Goal: Check status: Check status

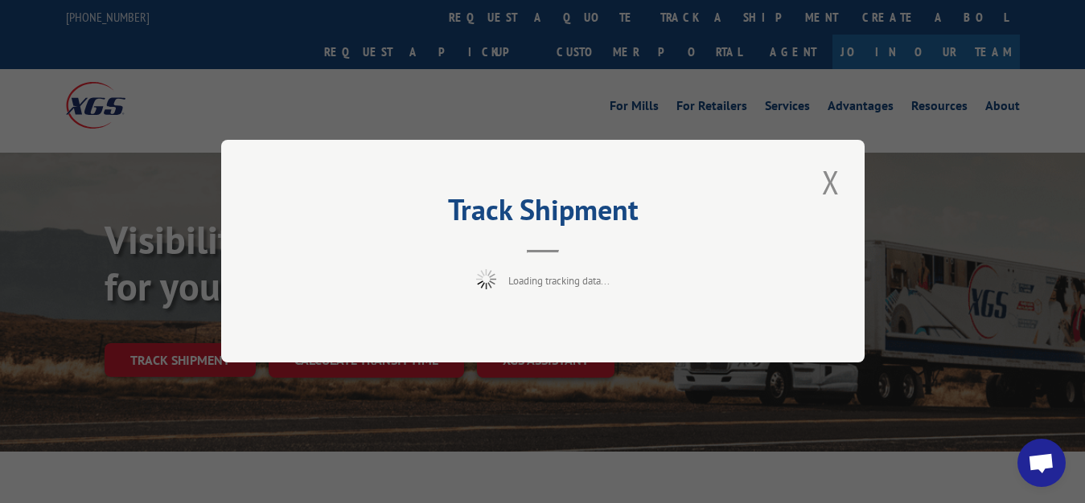
scroll to position [82, 0]
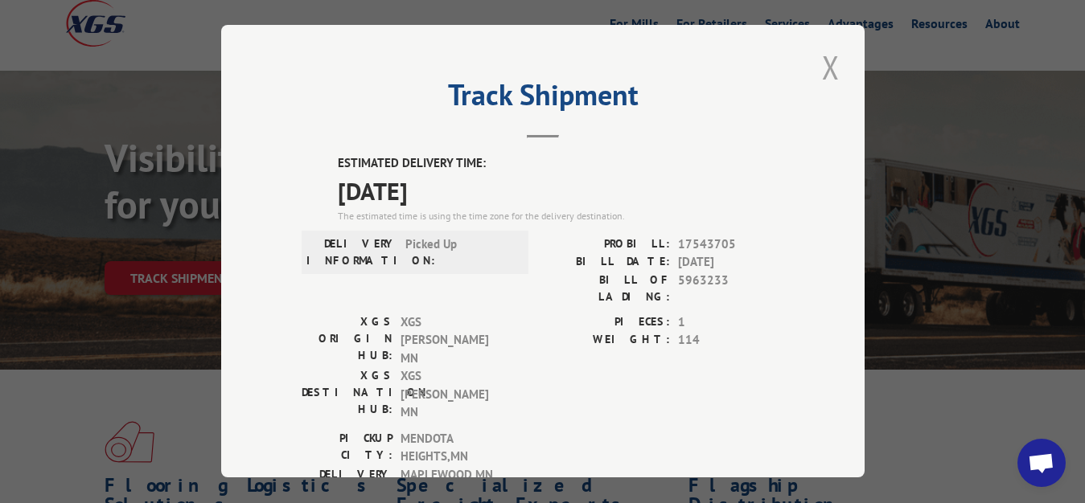
click at [823, 59] on button "Close modal" at bounding box center [830, 67] width 27 height 44
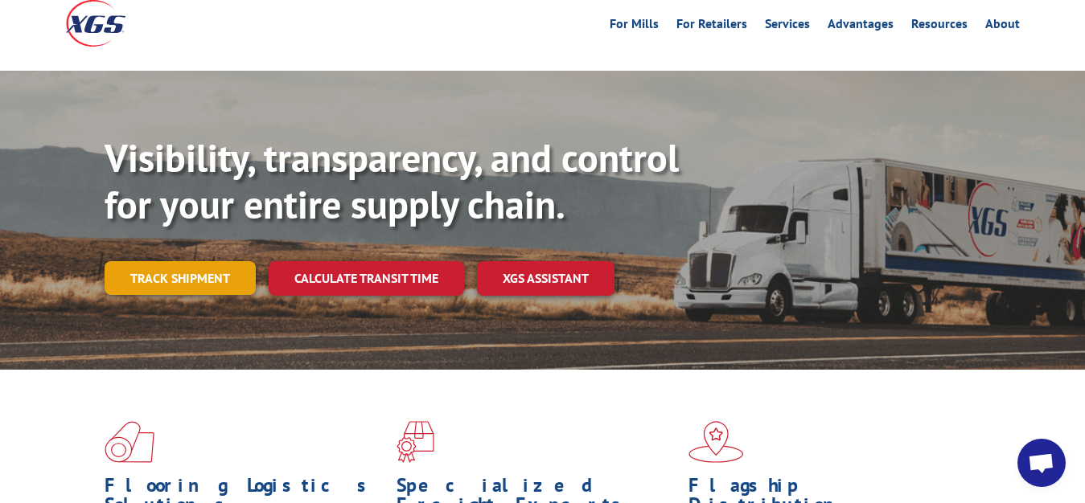
click at [131, 261] on link "Track shipment" at bounding box center [180, 278] width 151 height 34
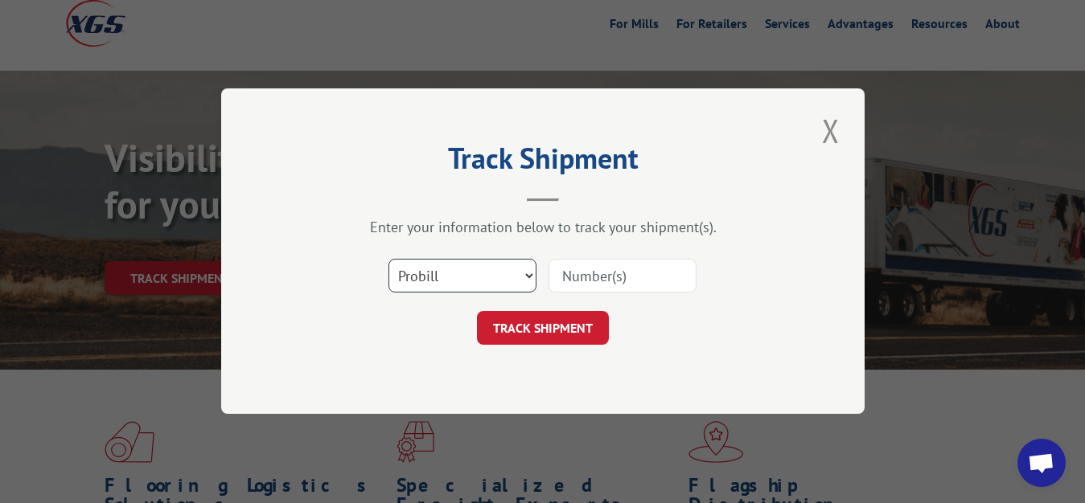
click at [388, 260] on select "Select category... Probill BOL PO" at bounding box center [462, 277] width 148 height 34
select select "bol"
click option "BOL" at bounding box center [0, 0] width 0 height 0
click at [626, 260] on input at bounding box center [622, 277] width 148 height 34
type input "5963234"
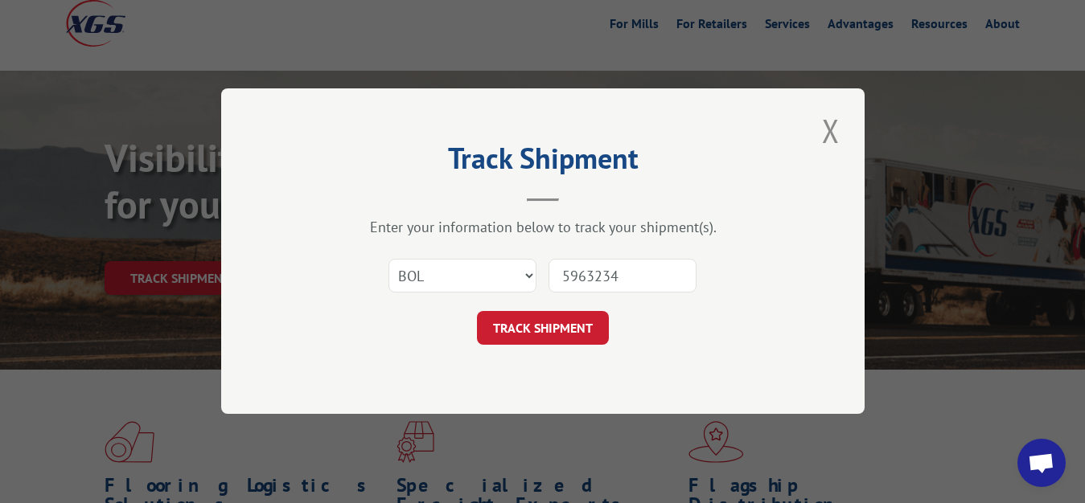
click button "TRACK SHIPMENT" at bounding box center [543, 329] width 132 height 34
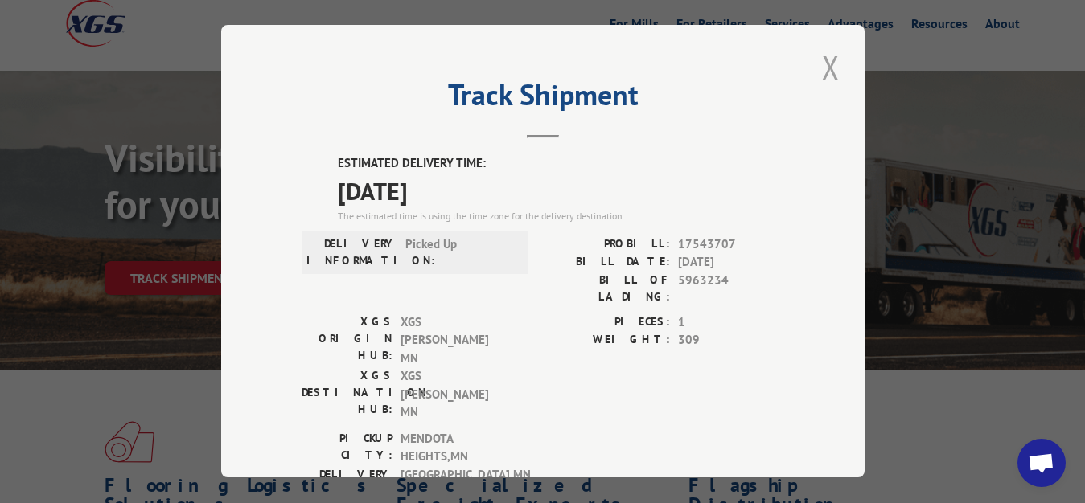
click at [824, 59] on button "Close modal" at bounding box center [830, 67] width 27 height 44
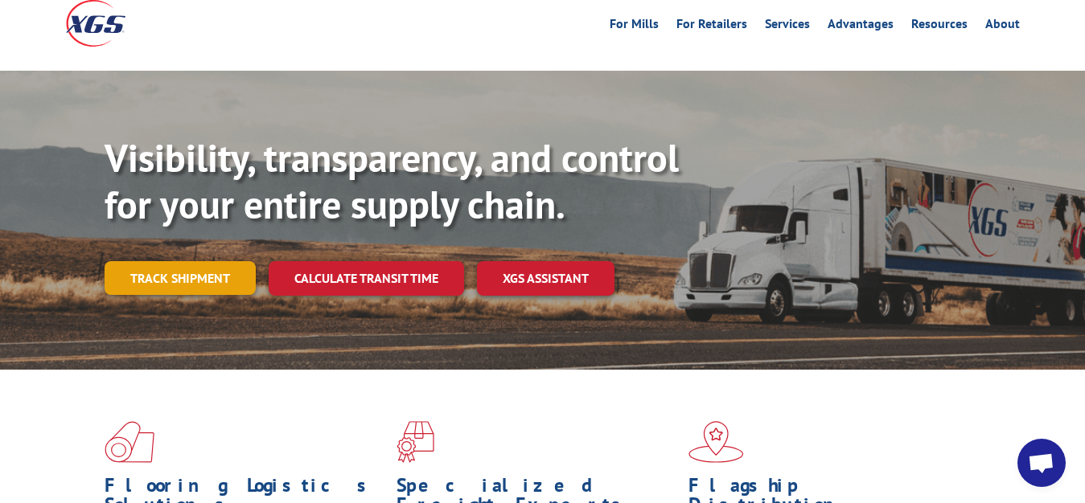
click at [233, 261] on link "Track shipment" at bounding box center [180, 278] width 151 height 34
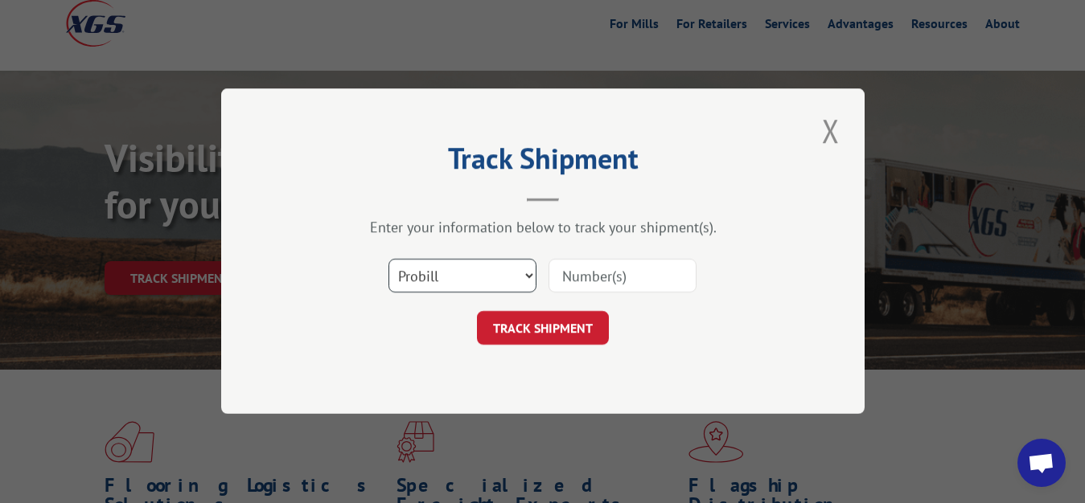
click at [388, 260] on select "Select category... Probill BOL PO" at bounding box center [462, 277] width 148 height 34
select select "bol"
click option "BOL" at bounding box center [0, 0] width 0 height 0
drag, startPoint x: 581, startPoint y: 275, endPoint x: 583, endPoint y: 267, distance: 8.2
click at [582, 271] on input at bounding box center [622, 277] width 148 height 34
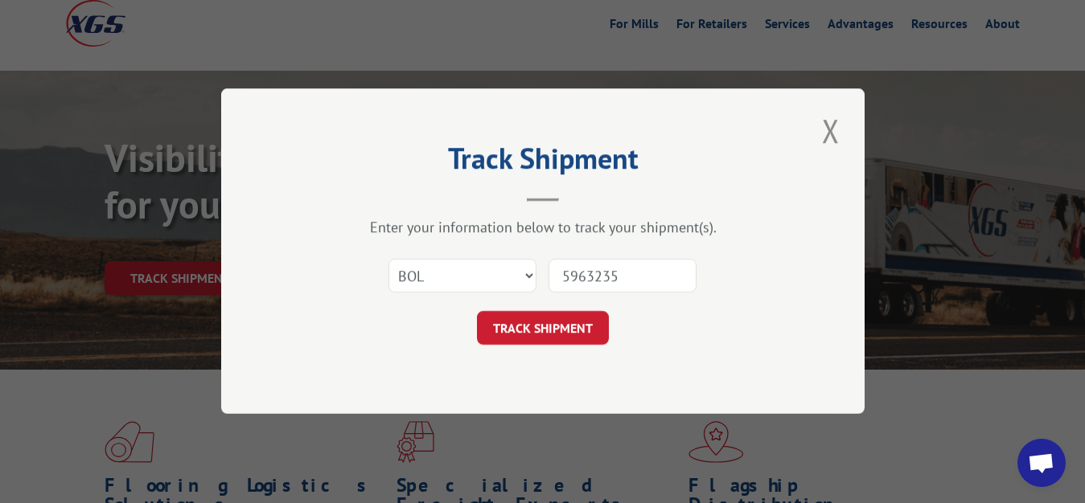
type input "5963235"
click button "TRACK SHIPMENT" at bounding box center [543, 329] width 132 height 34
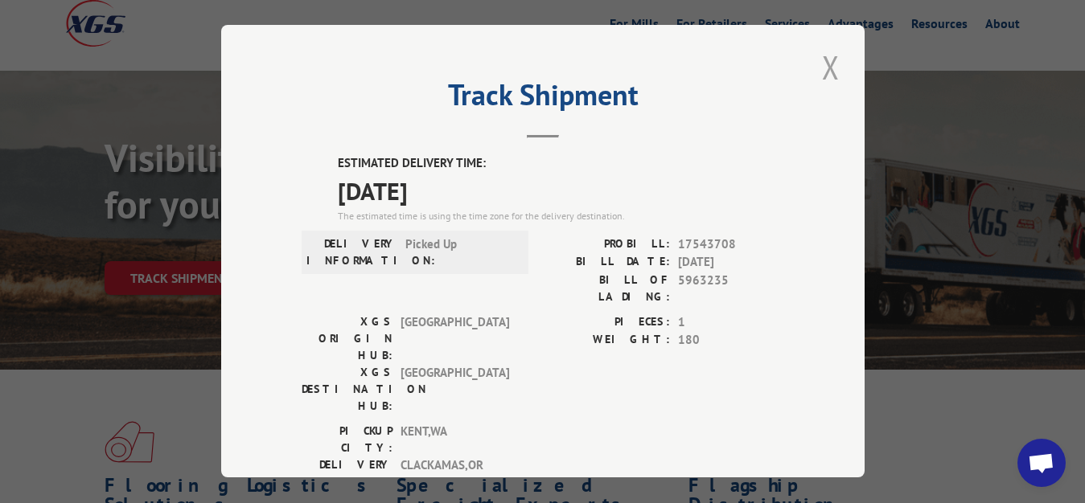
drag, startPoint x: 816, startPoint y: 68, endPoint x: 536, endPoint y: 168, distance: 297.3
click at [817, 68] on button "Close modal" at bounding box center [830, 67] width 27 height 44
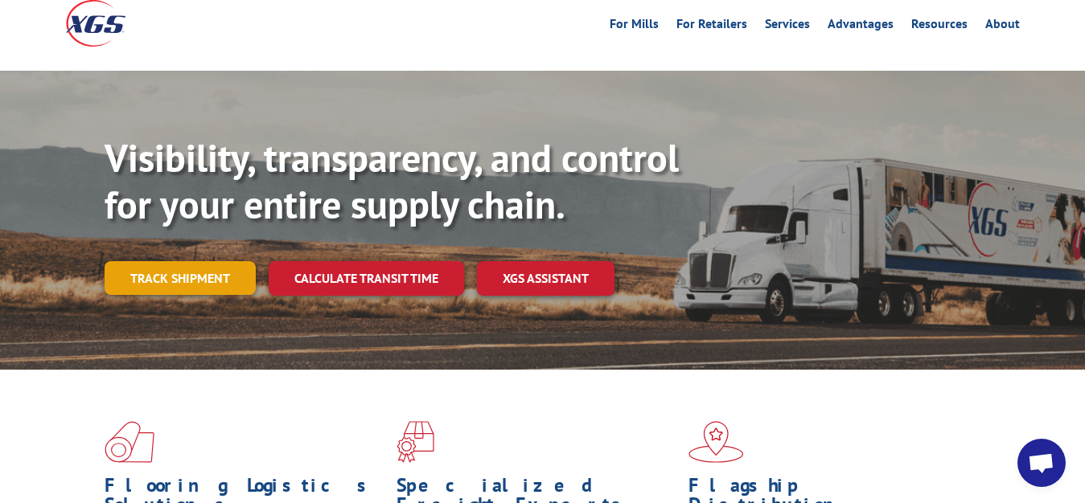
click at [208, 261] on link "Track shipment" at bounding box center [180, 278] width 151 height 34
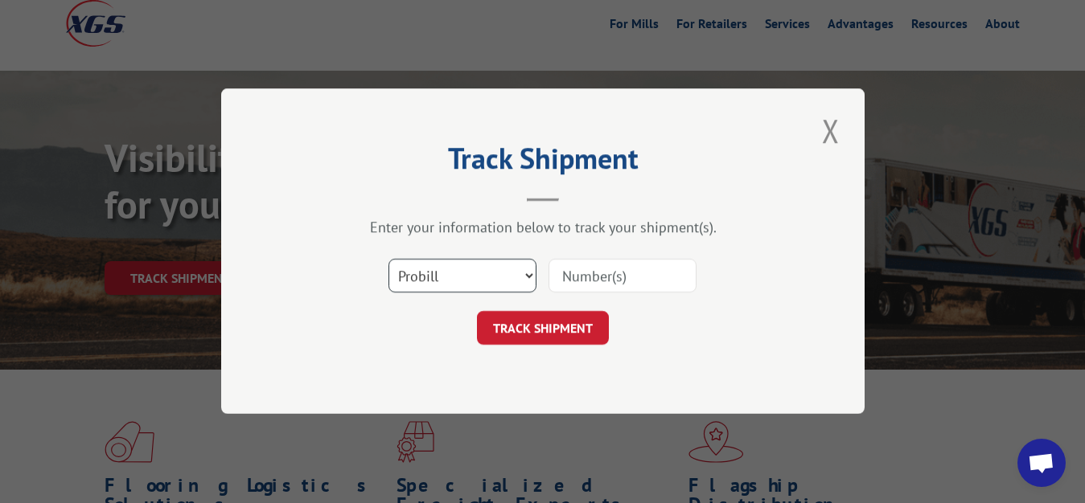
click at [388, 260] on select "Select category... Probill BOL PO" at bounding box center [462, 277] width 148 height 34
select select "bol"
click option "BOL" at bounding box center [0, 0] width 0 height 0
drag, startPoint x: 588, startPoint y: 284, endPoint x: 593, endPoint y: 178, distance: 105.5
click at [588, 283] on input at bounding box center [622, 277] width 148 height 34
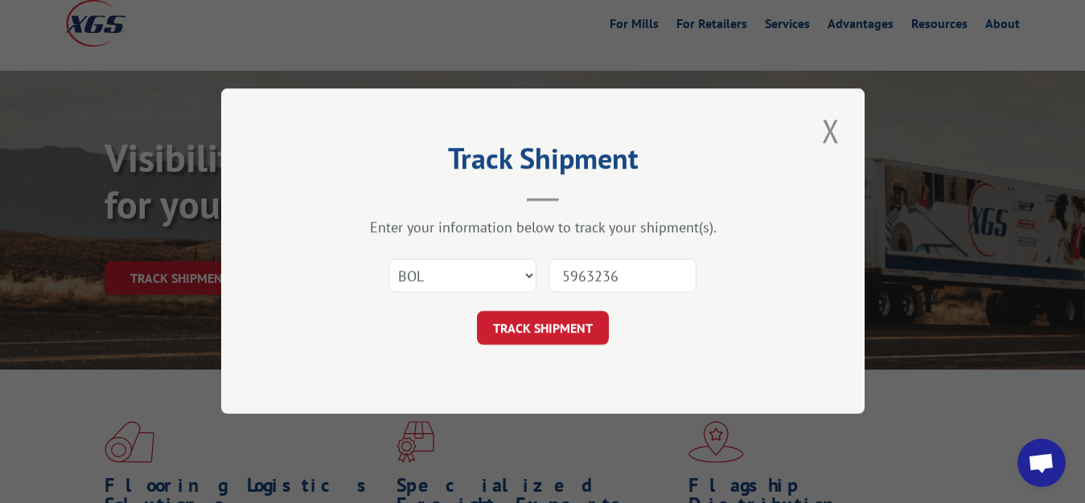
type input "5963236"
click button "TRACK SHIPMENT" at bounding box center [543, 329] width 132 height 34
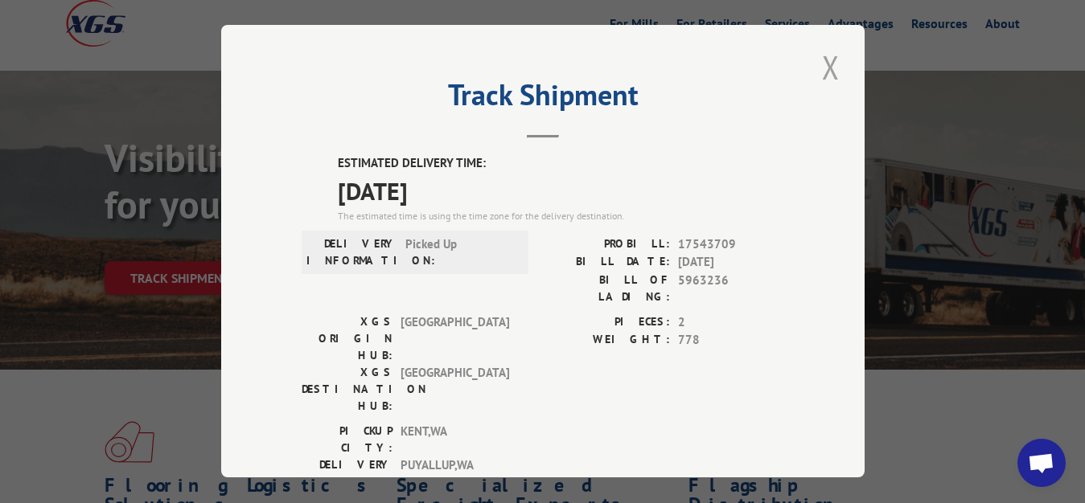
click at [817, 68] on button "Close modal" at bounding box center [830, 67] width 27 height 44
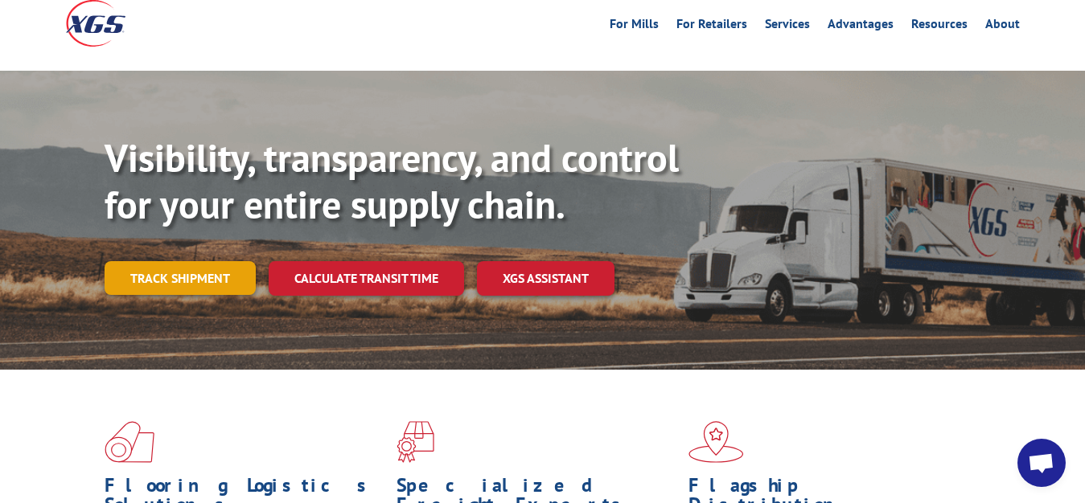
click at [204, 261] on link "Track shipment" at bounding box center [180, 278] width 151 height 34
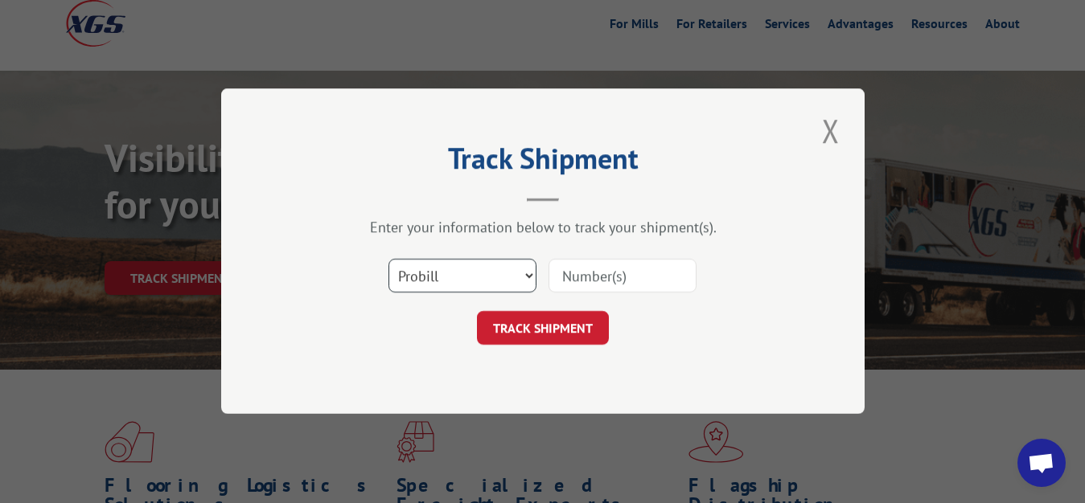
click at [388, 260] on select "Select category... Probill BOL PO" at bounding box center [462, 277] width 148 height 34
select select "bol"
click option "BOL" at bounding box center [0, 0] width 0 height 0
drag, startPoint x: 579, startPoint y: 277, endPoint x: 585, endPoint y: 192, distance: 84.6
click at [579, 272] on input at bounding box center [622, 277] width 148 height 34
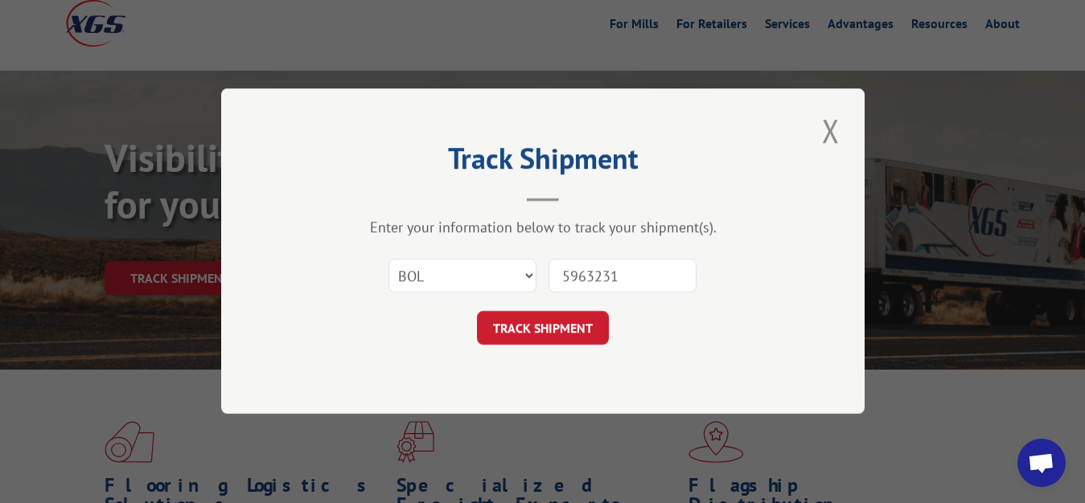
type input "5963231"
click button "TRACK SHIPMENT" at bounding box center [543, 329] width 132 height 34
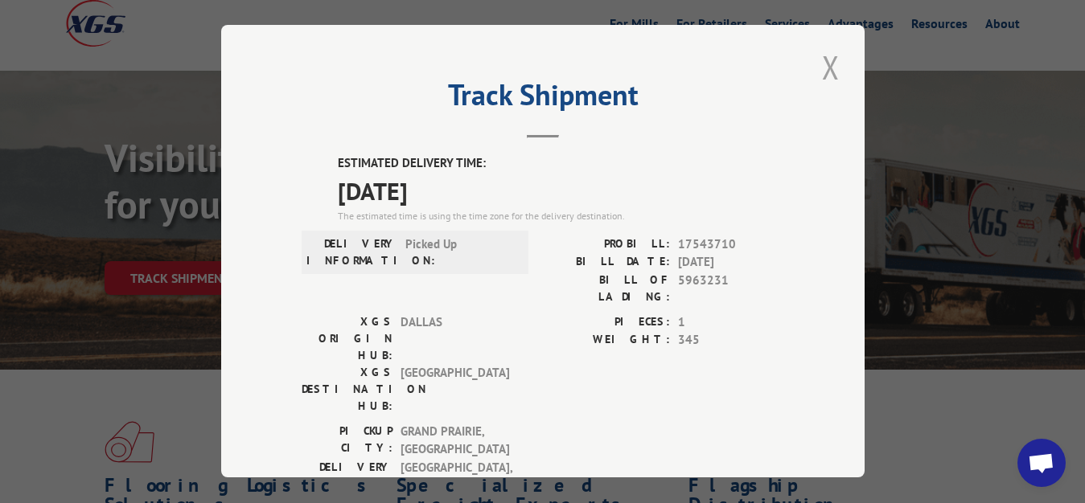
click at [825, 59] on button "Close modal" at bounding box center [830, 67] width 27 height 44
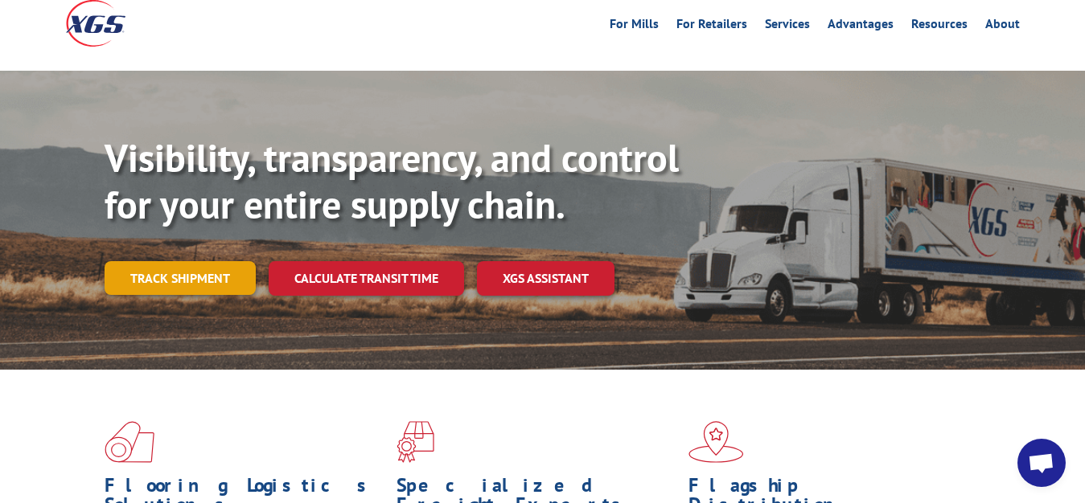
click at [192, 261] on link "Track shipment" at bounding box center [180, 278] width 151 height 34
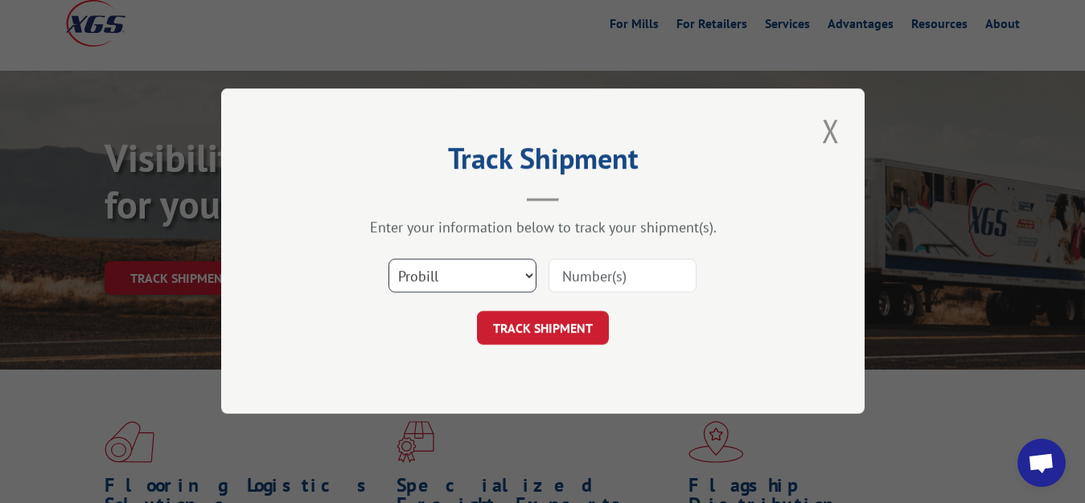
click at [388, 260] on select "Select category... Probill BOL PO" at bounding box center [462, 277] width 148 height 34
select select "bol"
click option "BOL" at bounding box center [0, 0] width 0 height 0
drag, startPoint x: 600, startPoint y: 265, endPoint x: 606, endPoint y: 187, distance: 77.5
click at [600, 262] on input at bounding box center [622, 277] width 148 height 34
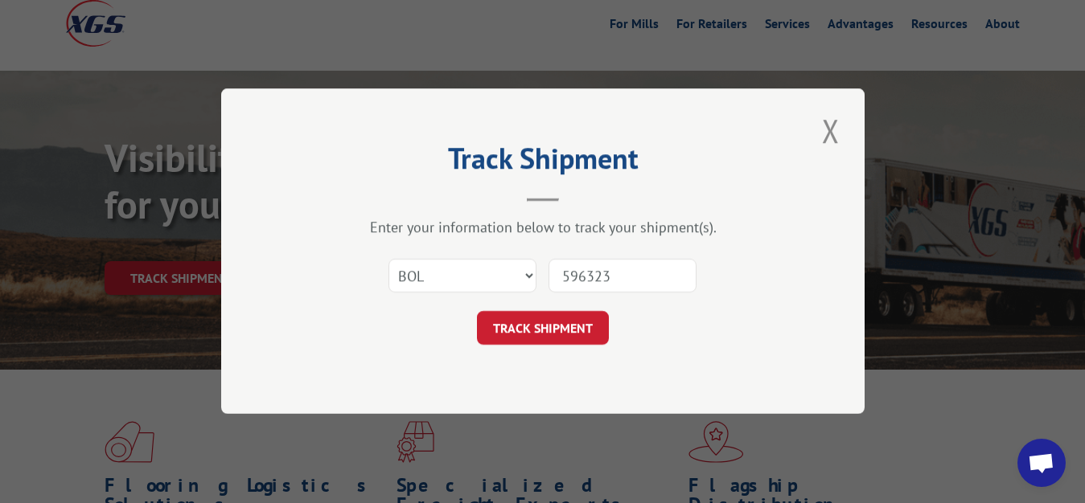
type input "5963232"
click button "TRACK SHIPMENT" at bounding box center [543, 329] width 132 height 34
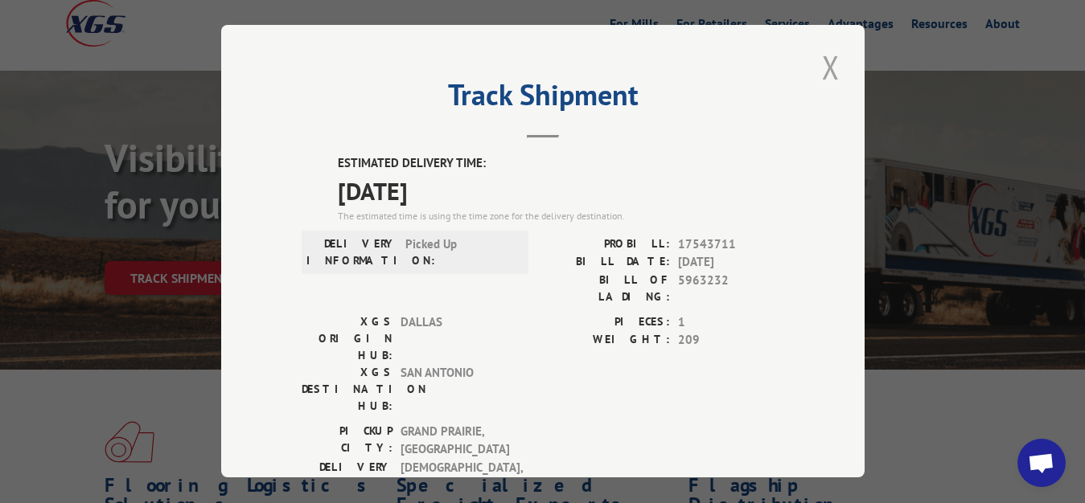
click at [824, 61] on button "Close modal" at bounding box center [830, 67] width 27 height 44
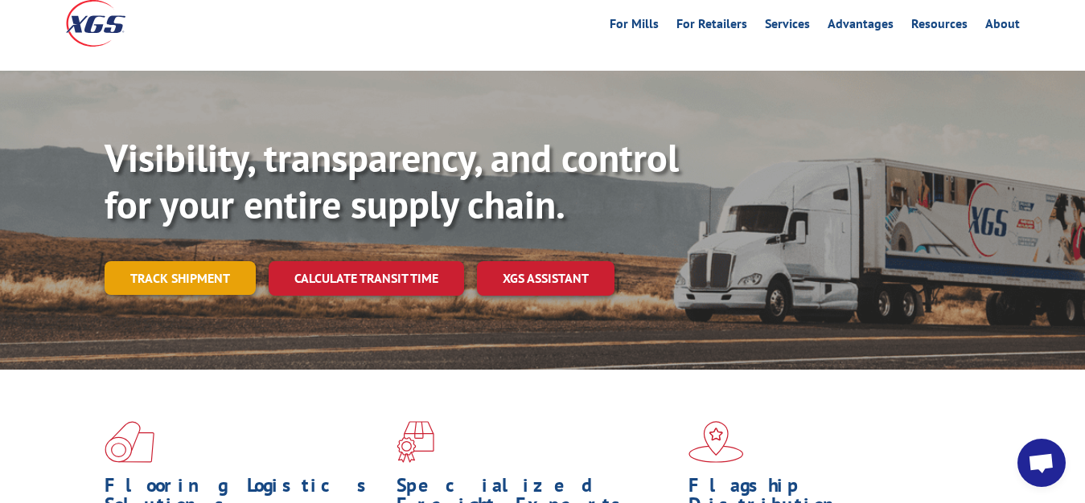
click at [171, 261] on link "Track shipment" at bounding box center [180, 278] width 151 height 34
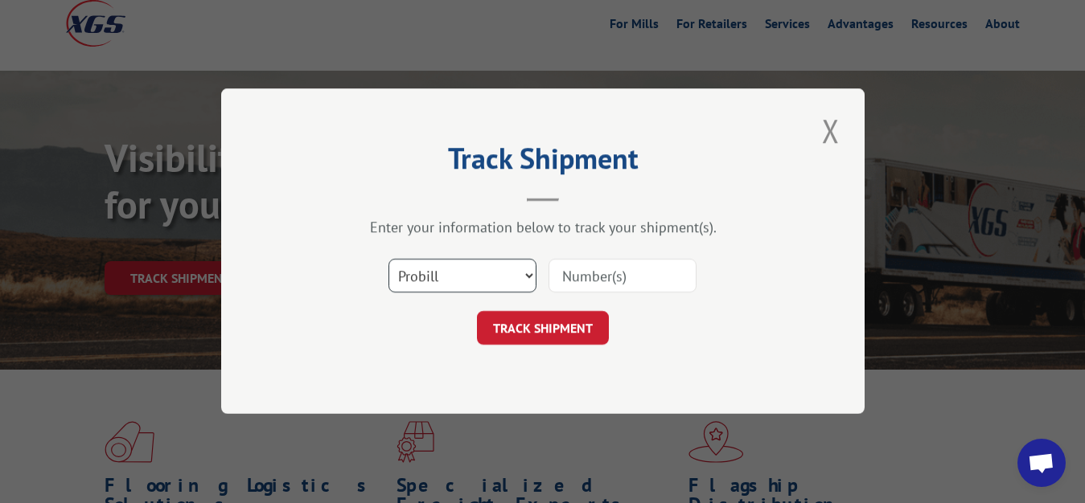
click at [388, 260] on select "Select category... Probill BOL PO" at bounding box center [462, 277] width 148 height 34
select select "bol"
click option "BOL" at bounding box center [0, 0] width 0 height 0
drag, startPoint x: 583, startPoint y: 263, endPoint x: 593, endPoint y: 146, distance: 117.0
click at [584, 260] on input at bounding box center [622, 277] width 148 height 34
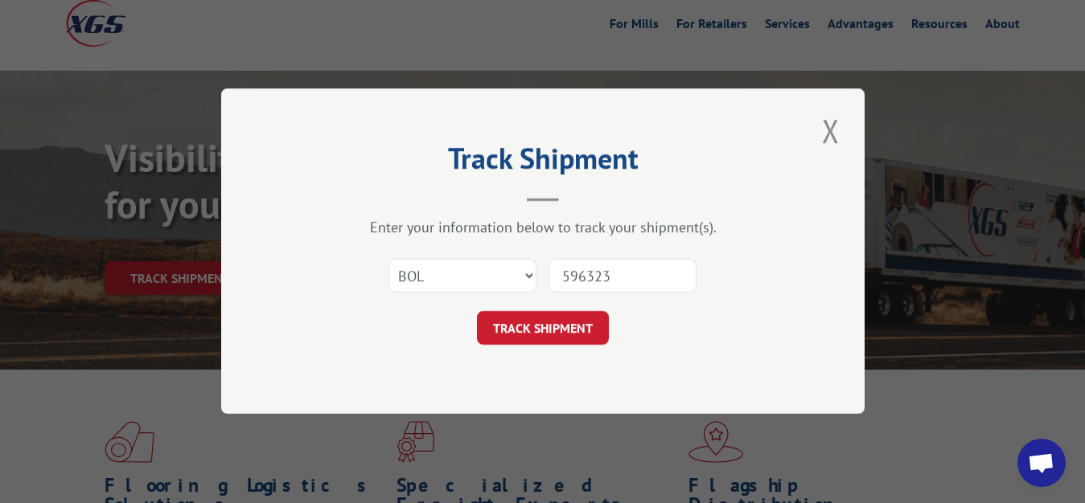
type input "5963237"
click button "TRACK SHIPMENT" at bounding box center [543, 329] width 132 height 34
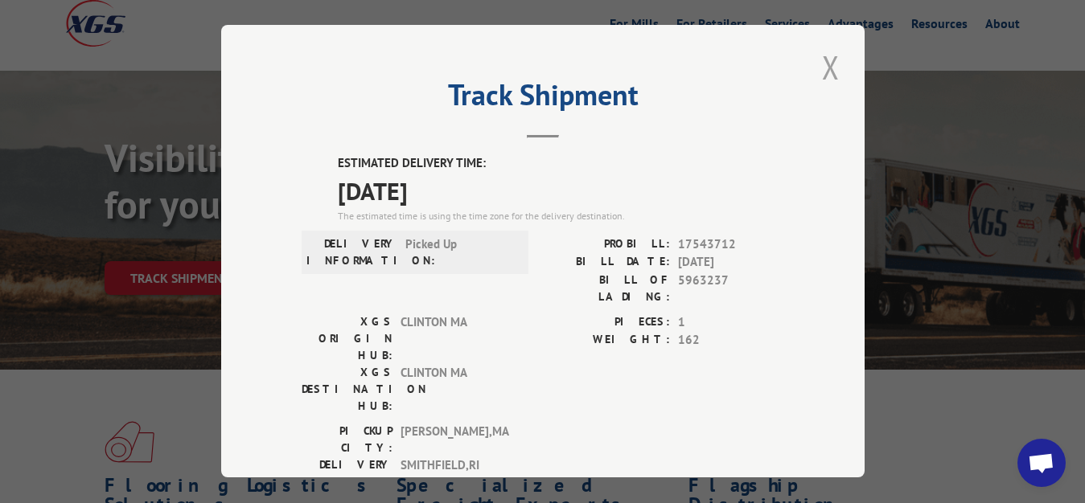
click at [819, 70] on button "Close modal" at bounding box center [830, 67] width 27 height 44
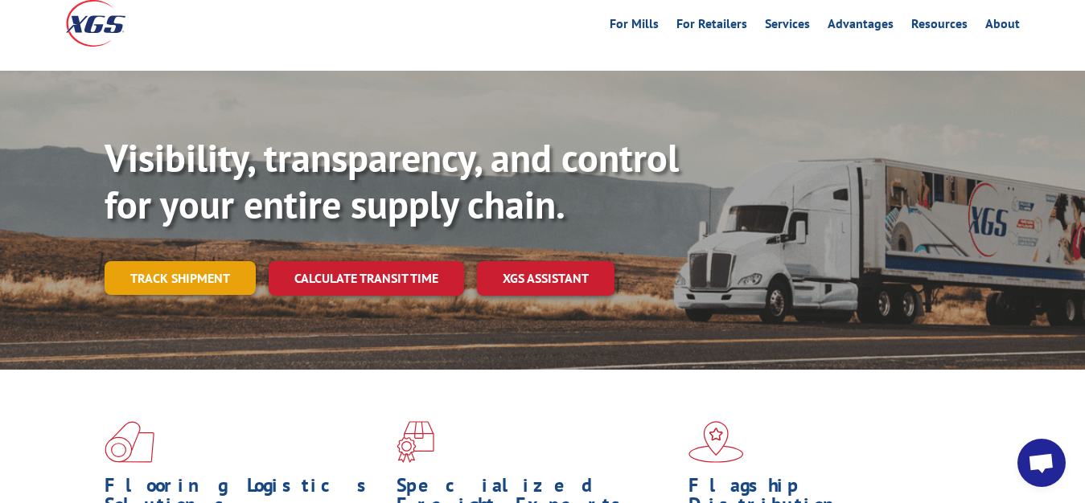
click at [213, 261] on link "Track shipment" at bounding box center [180, 278] width 151 height 34
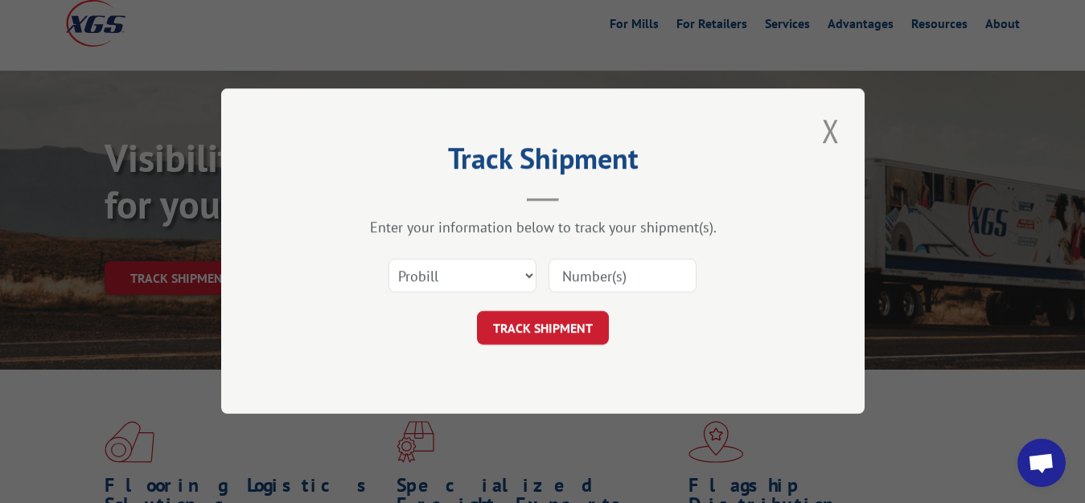
click at [454, 255] on div "Select category... Probill BOL PO" at bounding box center [543, 276] width 482 height 53
click at [388, 260] on select "Select category... Probill BOL PO" at bounding box center [462, 277] width 148 height 34
select select "bol"
click option "BOL" at bounding box center [0, 0] width 0 height 0
drag, startPoint x: 579, startPoint y: 276, endPoint x: 587, endPoint y: 232, distance: 44.9
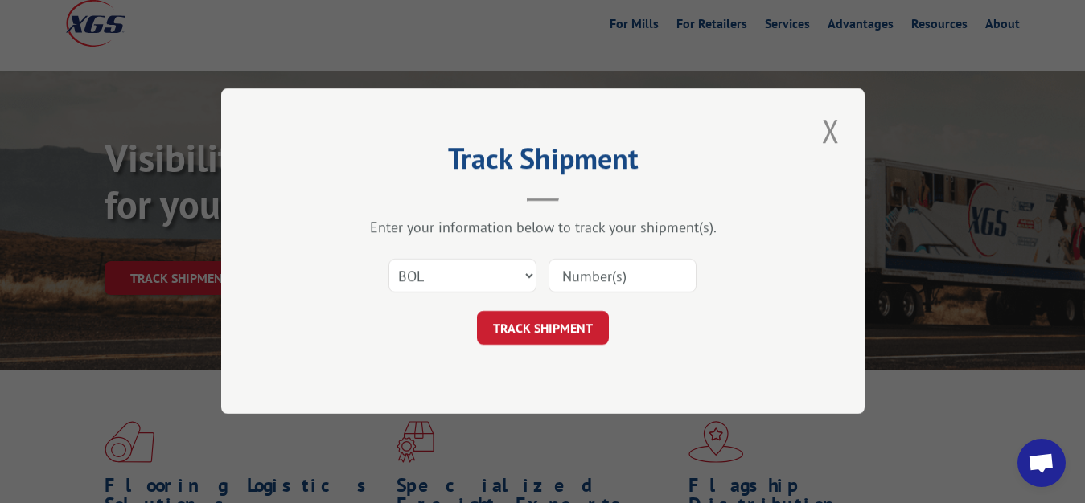
click at [580, 265] on input at bounding box center [622, 277] width 148 height 34
